Goal: Task Accomplishment & Management: Use online tool/utility

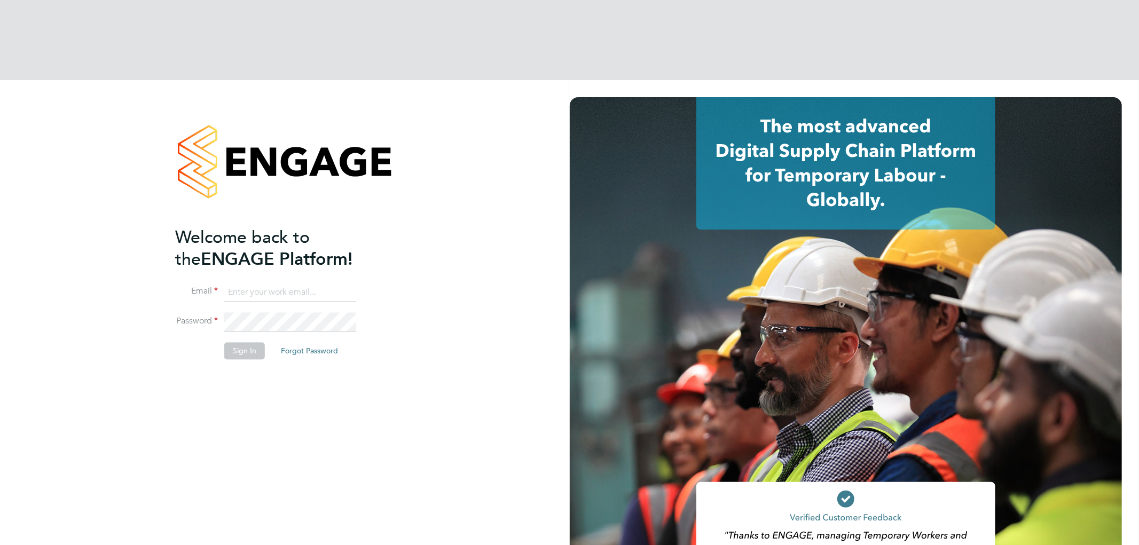
type input "vistry@caval.co.uk"
click at [238, 343] on button "Sign In" at bounding box center [244, 351] width 41 height 17
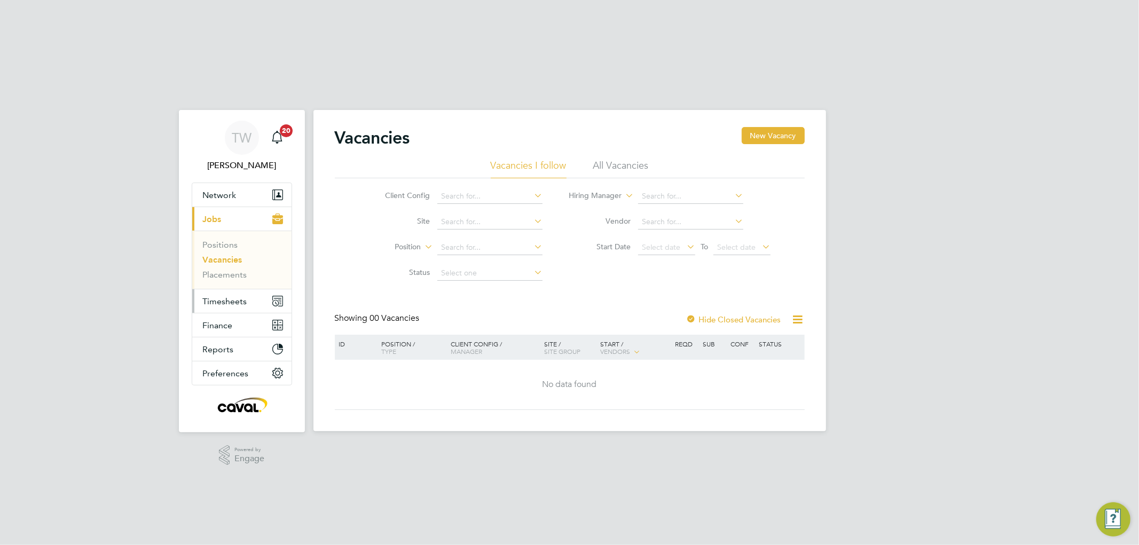
click at [209, 296] on span "Timesheets" at bounding box center [225, 301] width 44 height 10
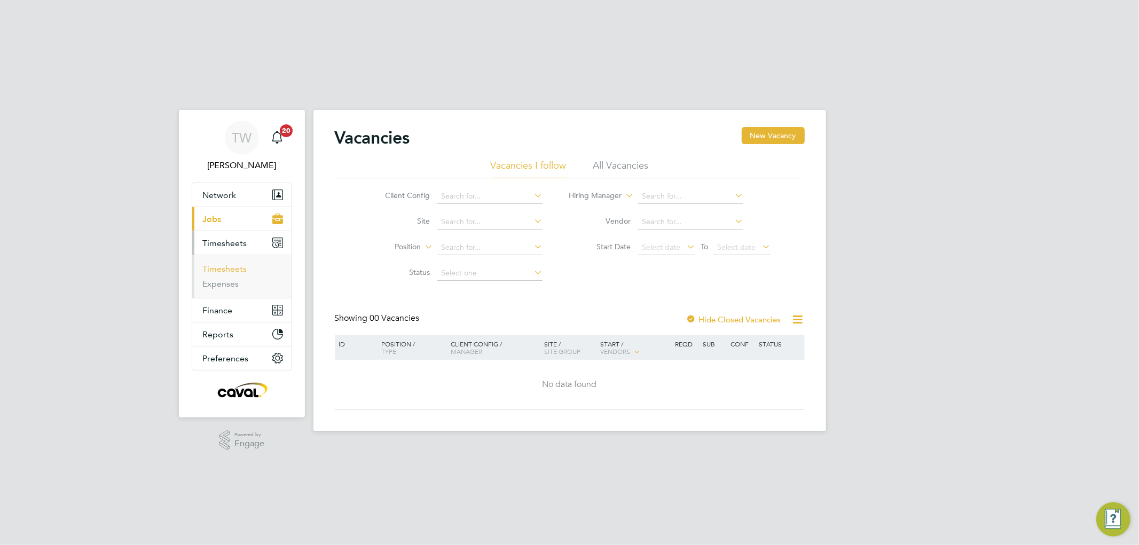
click at [218, 264] on link "Timesheets" at bounding box center [225, 269] width 44 height 10
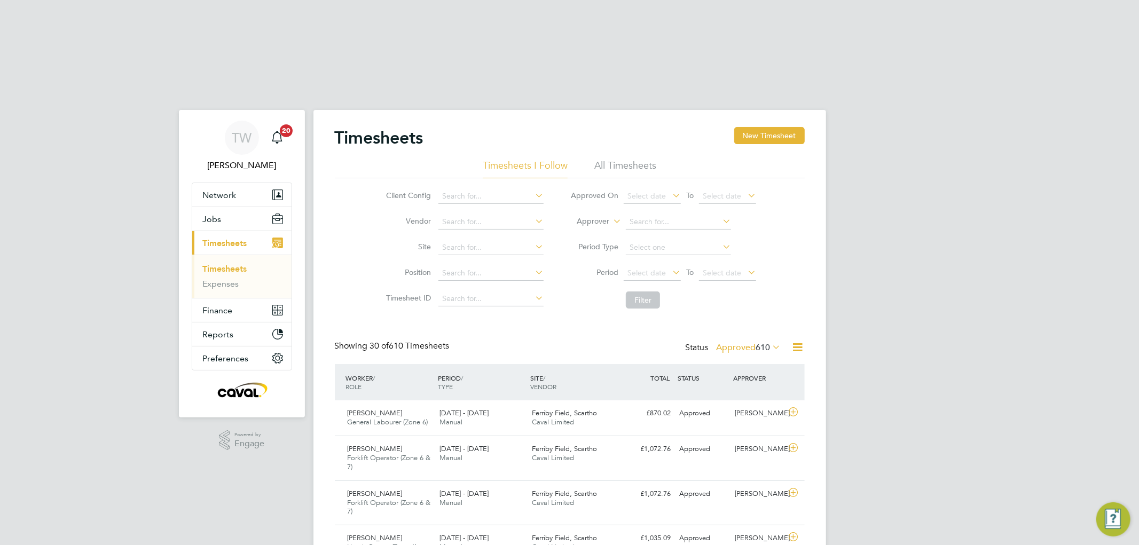
click at [771, 340] on icon at bounding box center [771, 347] width 0 height 15
click at [740, 404] on li "Approved" at bounding box center [739, 411] width 49 height 15
